Goal: Task Accomplishment & Management: Manage account settings

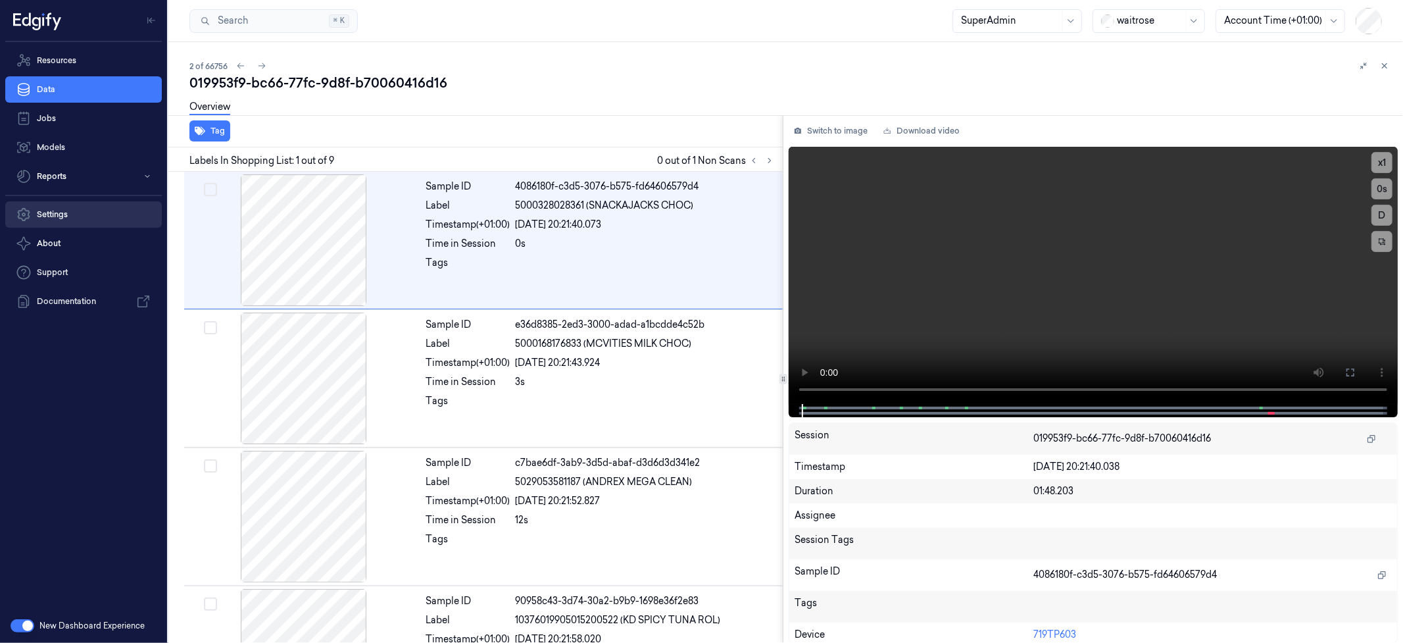
click at [64, 212] on link "Settings" at bounding box center [83, 214] width 157 height 26
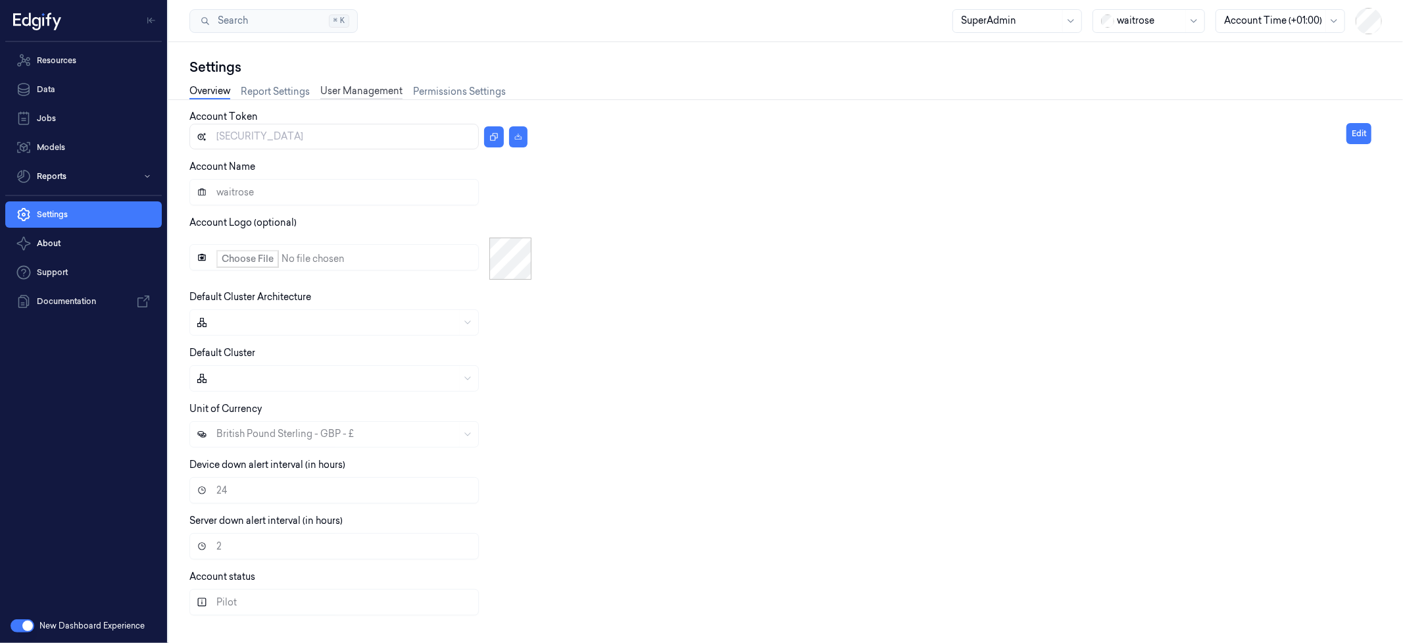
click at [368, 87] on link "User Management" at bounding box center [361, 91] width 82 height 15
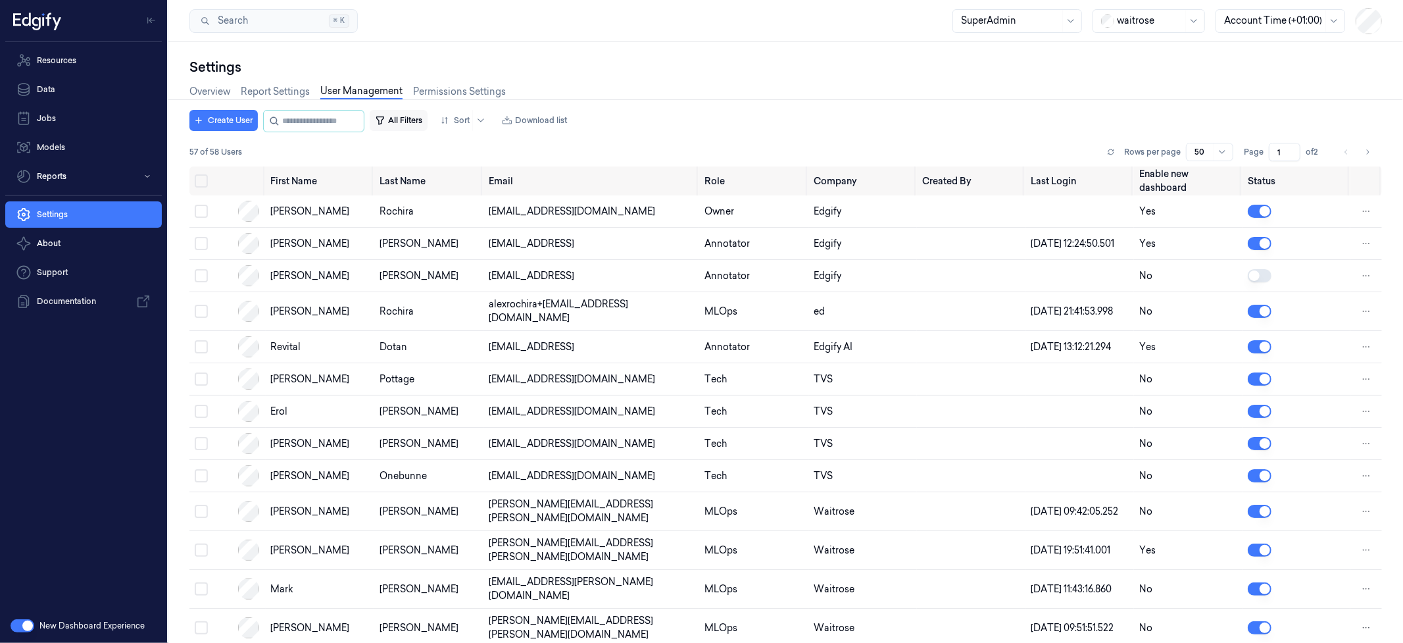
click at [416, 122] on button "All Filters" at bounding box center [399, 120] width 58 height 21
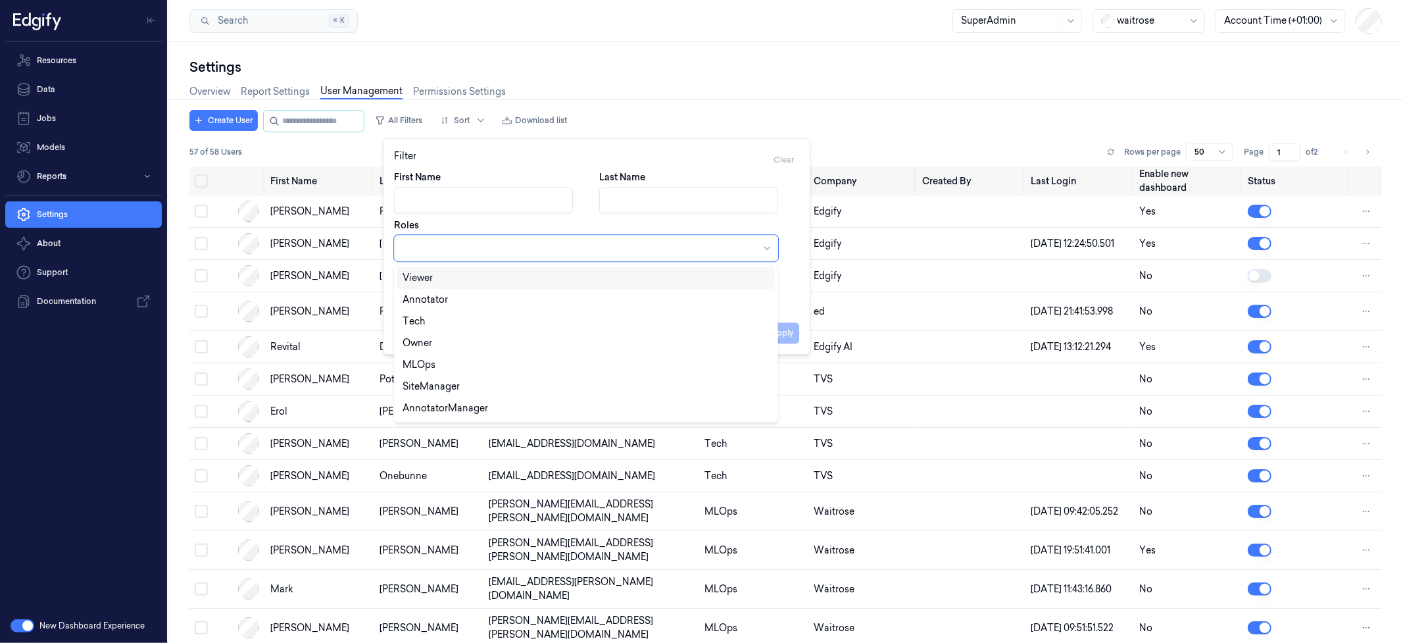
click at [428, 257] on div at bounding box center [579, 248] width 353 height 18
click at [458, 302] on div "Annotator" at bounding box center [586, 300] width 367 height 14
click at [495, 383] on div "AnnotatorManager" at bounding box center [586, 387] width 367 height 14
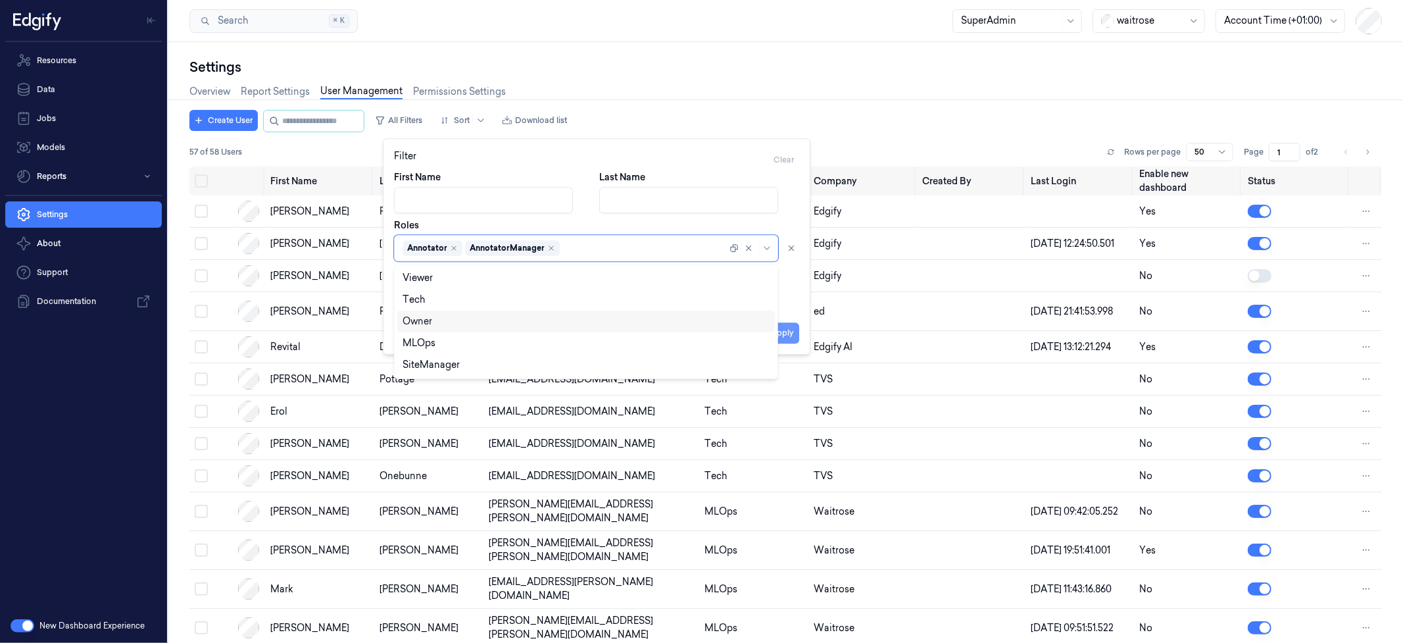
click at [788, 332] on button "Apply" at bounding box center [783, 332] width 34 height 21
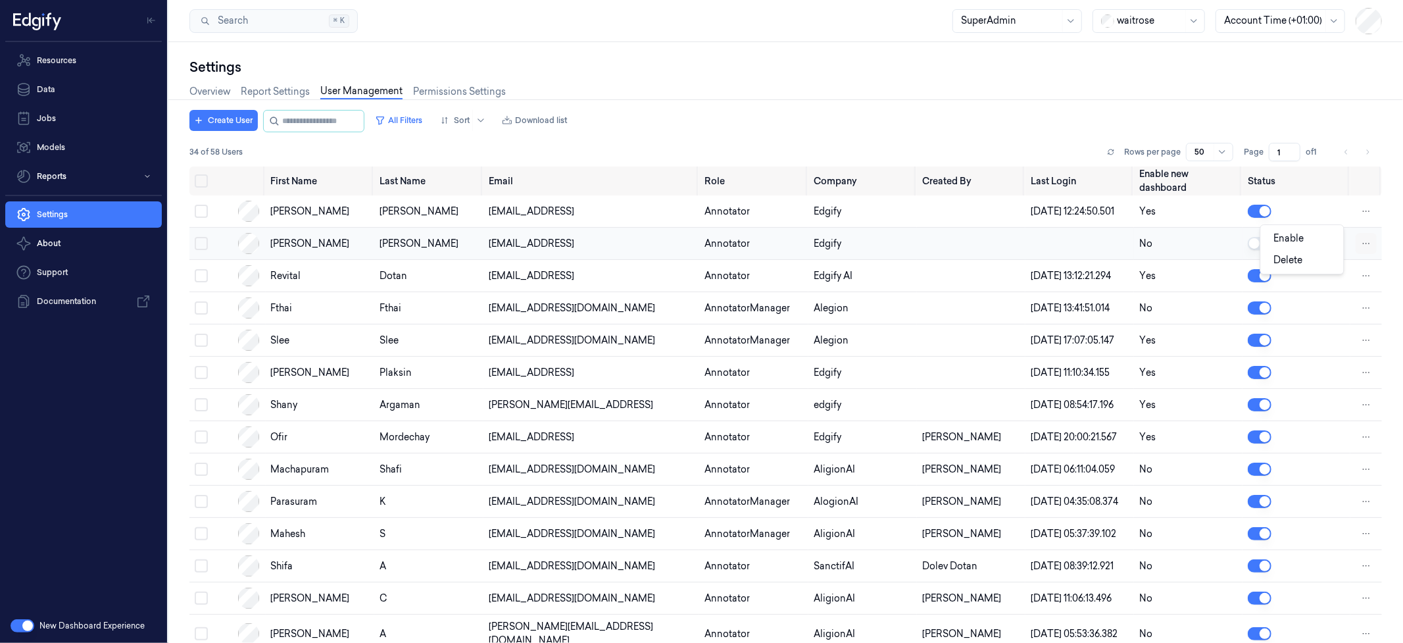
click at [1352, 247] on html "Resources Data Jobs Models Reports Settings About Support Documentation New Das…" at bounding box center [701, 321] width 1403 height 643
click at [1300, 262] on span "Delete" at bounding box center [1288, 260] width 29 height 12
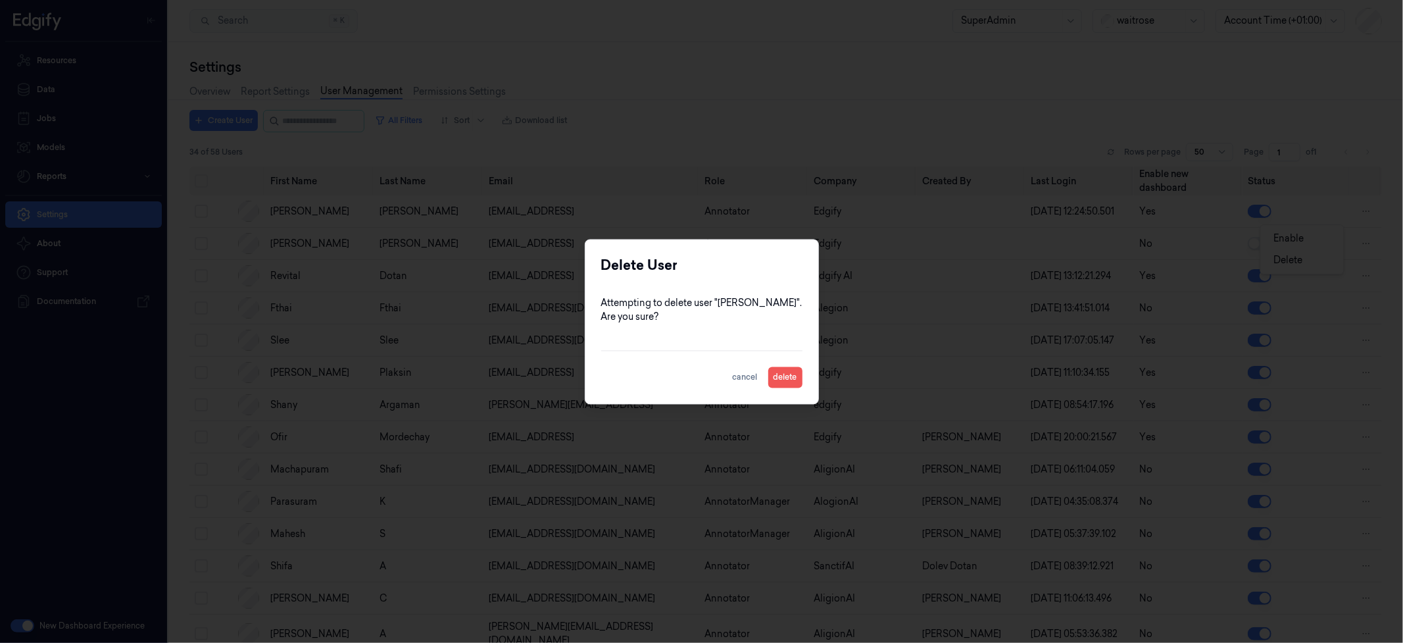
click at [769, 378] on button "delete" at bounding box center [785, 376] width 34 height 21
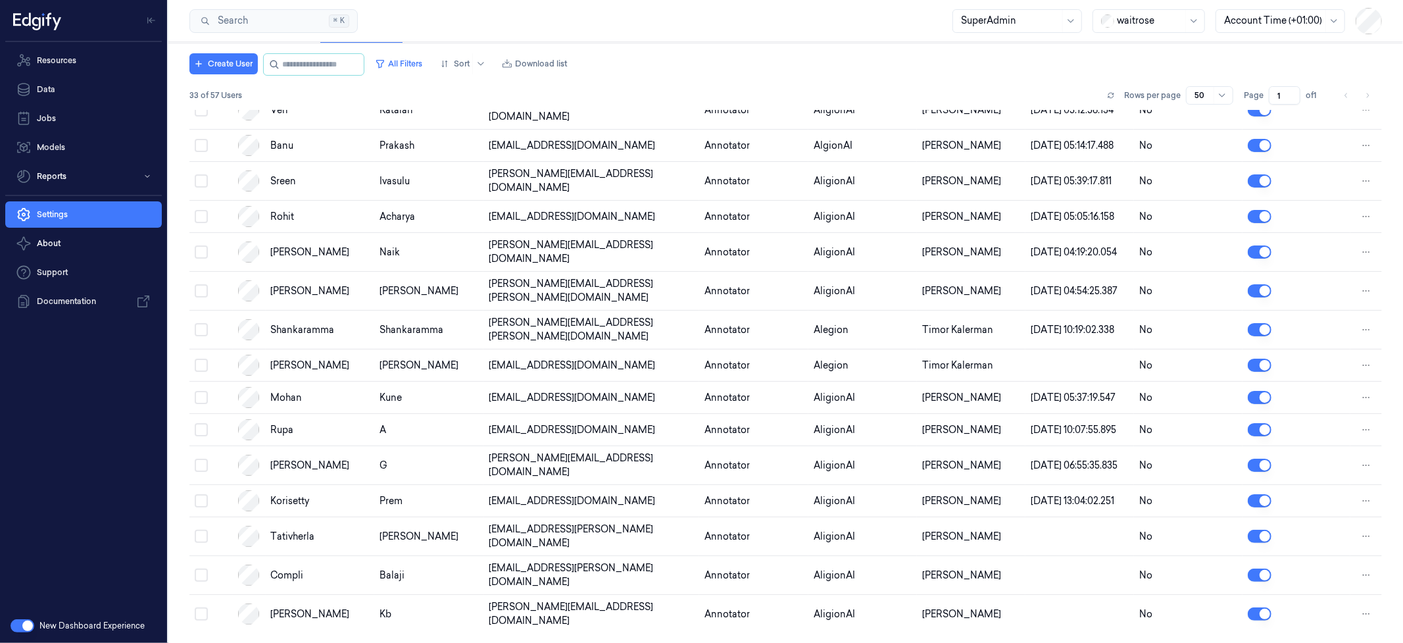
scroll to position [689, 0]
click at [412, 62] on button "All Filters" at bounding box center [399, 63] width 58 height 21
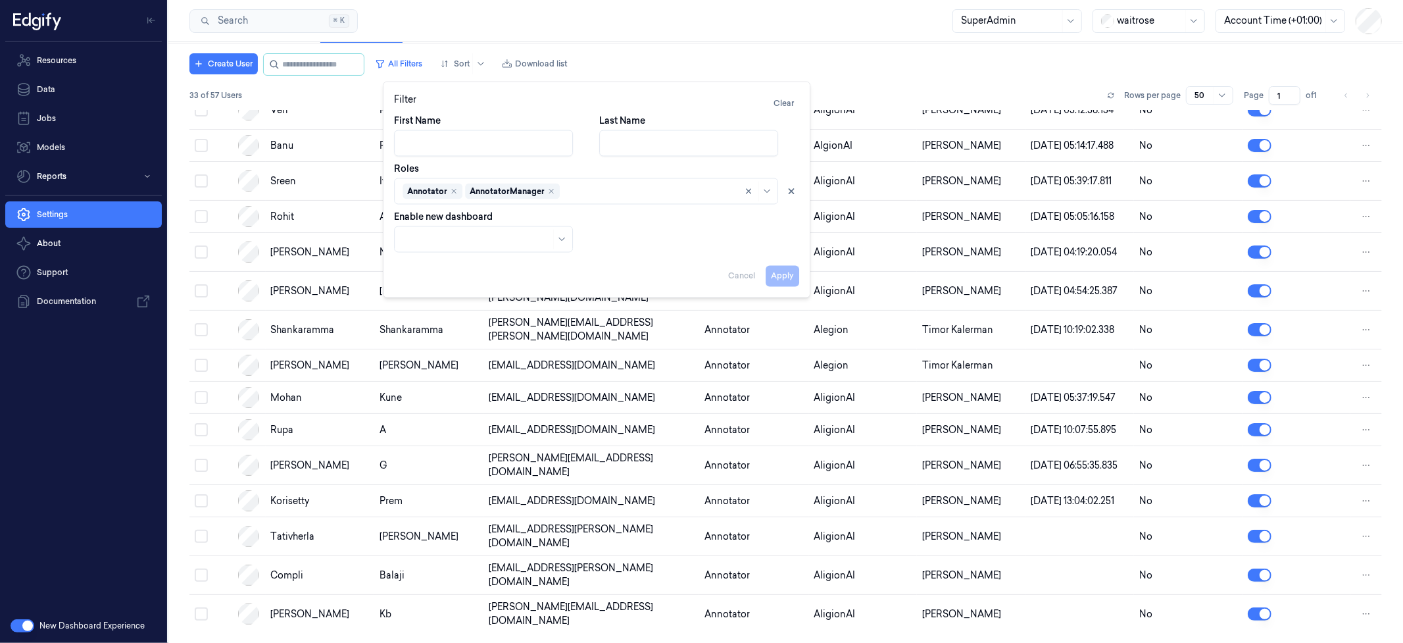
drag, startPoint x: 840, startPoint y: 82, endPoint x: 510, endPoint y: 84, distance: 330.2
click at [829, 82] on div "Create User All Filters Sort Download list 33 of 57 Users Rows per page 50 Page…" at bounding box center [785, 81] width 1193 height 57
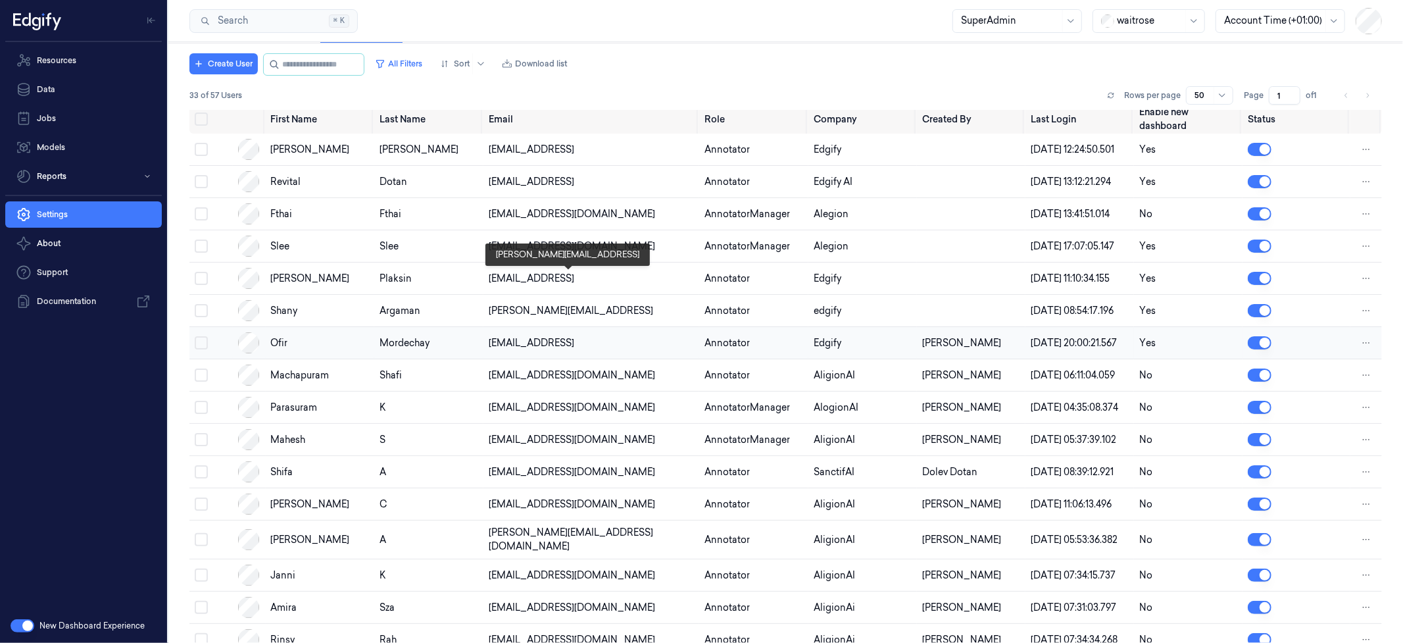
scroll to position [0, 0]
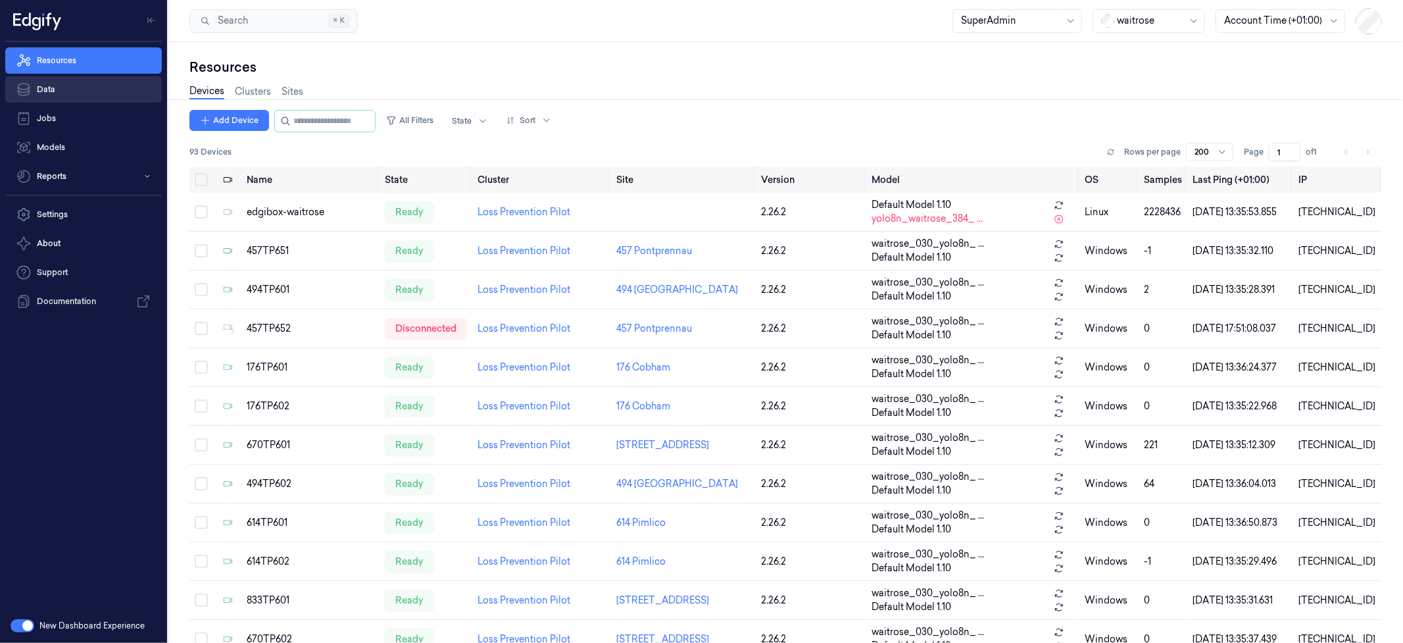
click at [62, 91] on link "Data" at bounding box center [83, 89] width 157 height 26
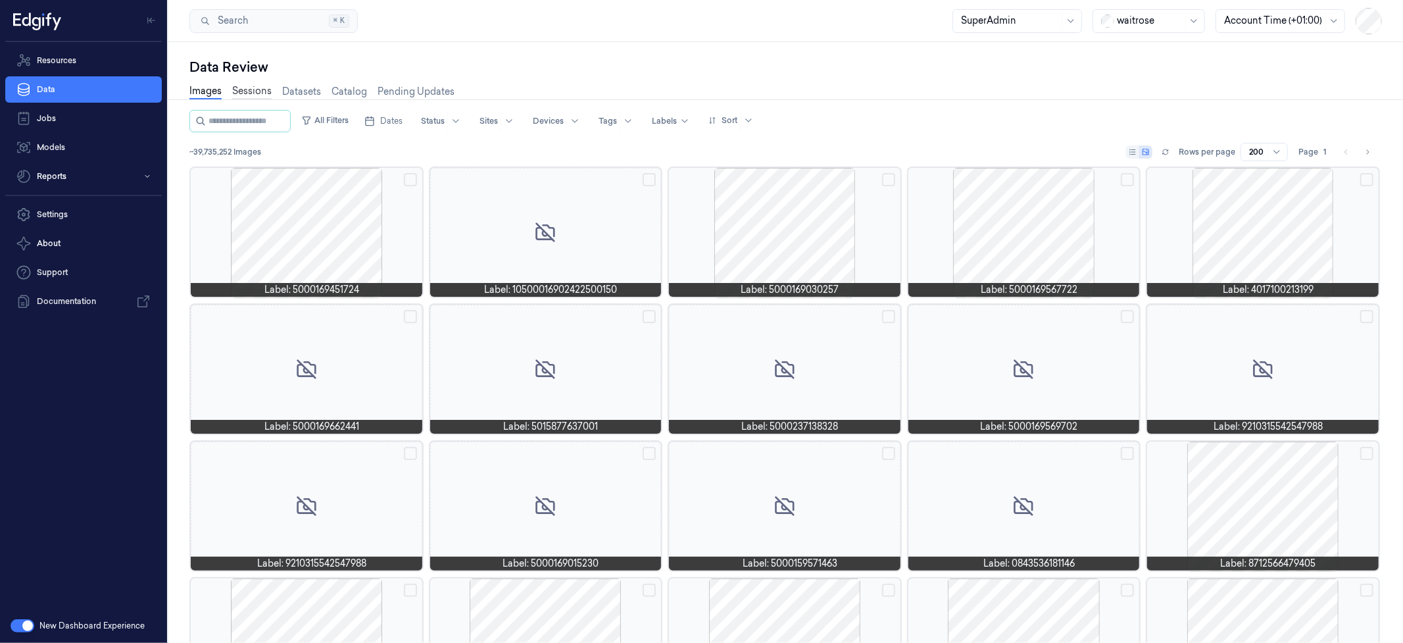
click at [249, 95] on link "Sessions" at bounding box center [251, 91] width 39 height 15
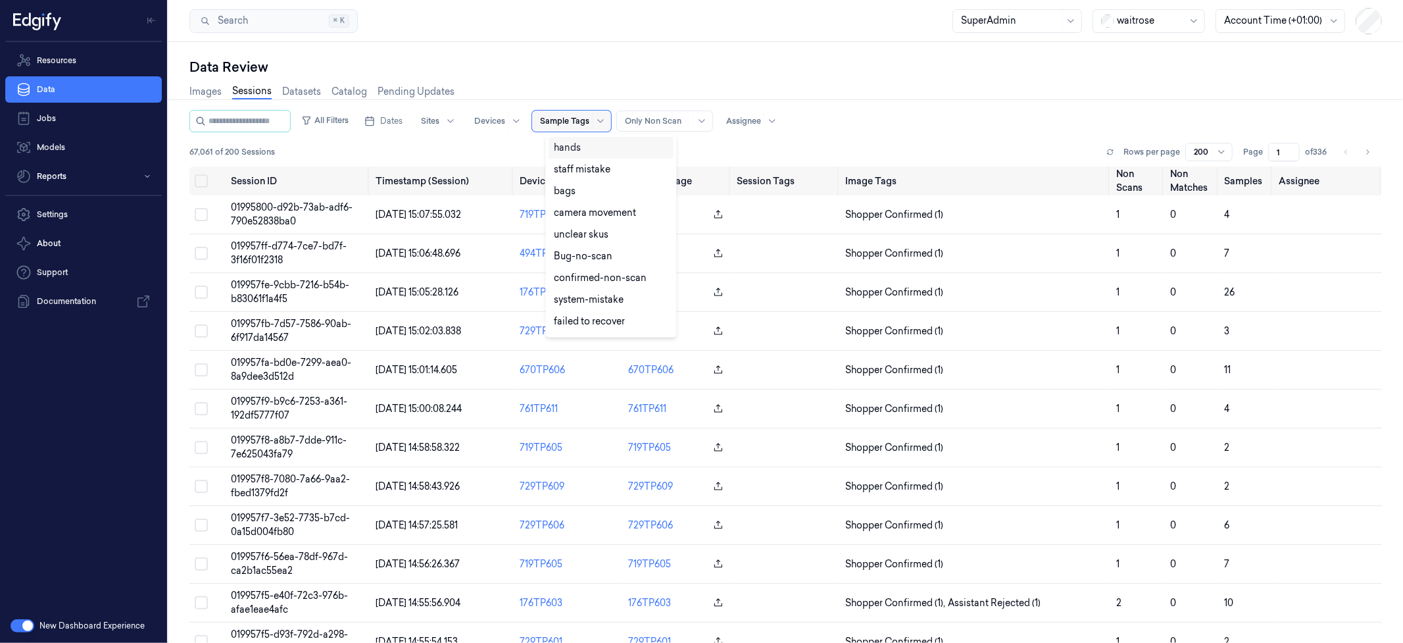
click at [581, 122] on div at bounding box center [564, 121] width 49 height 12
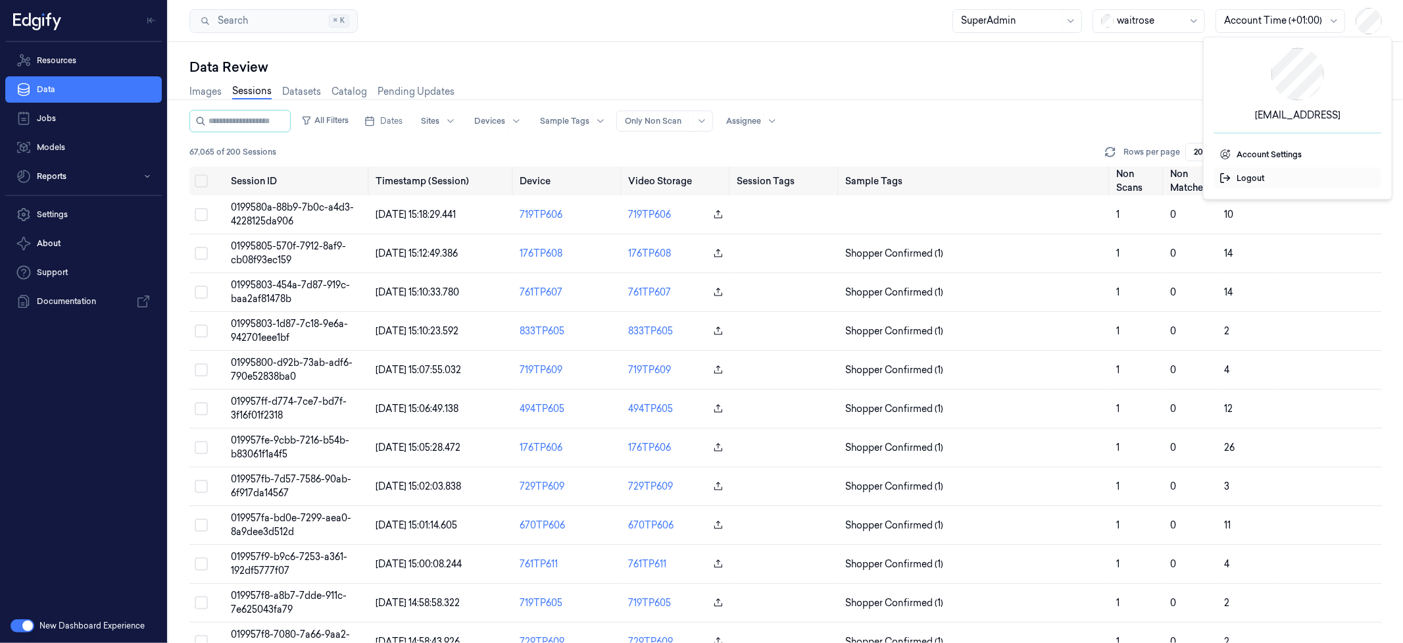
click at [1268, 174] on span "Logout" at bounding box center [1298, 178] width 157 height 12
